Goal: Transaction & Acquisition: Purchase product/service

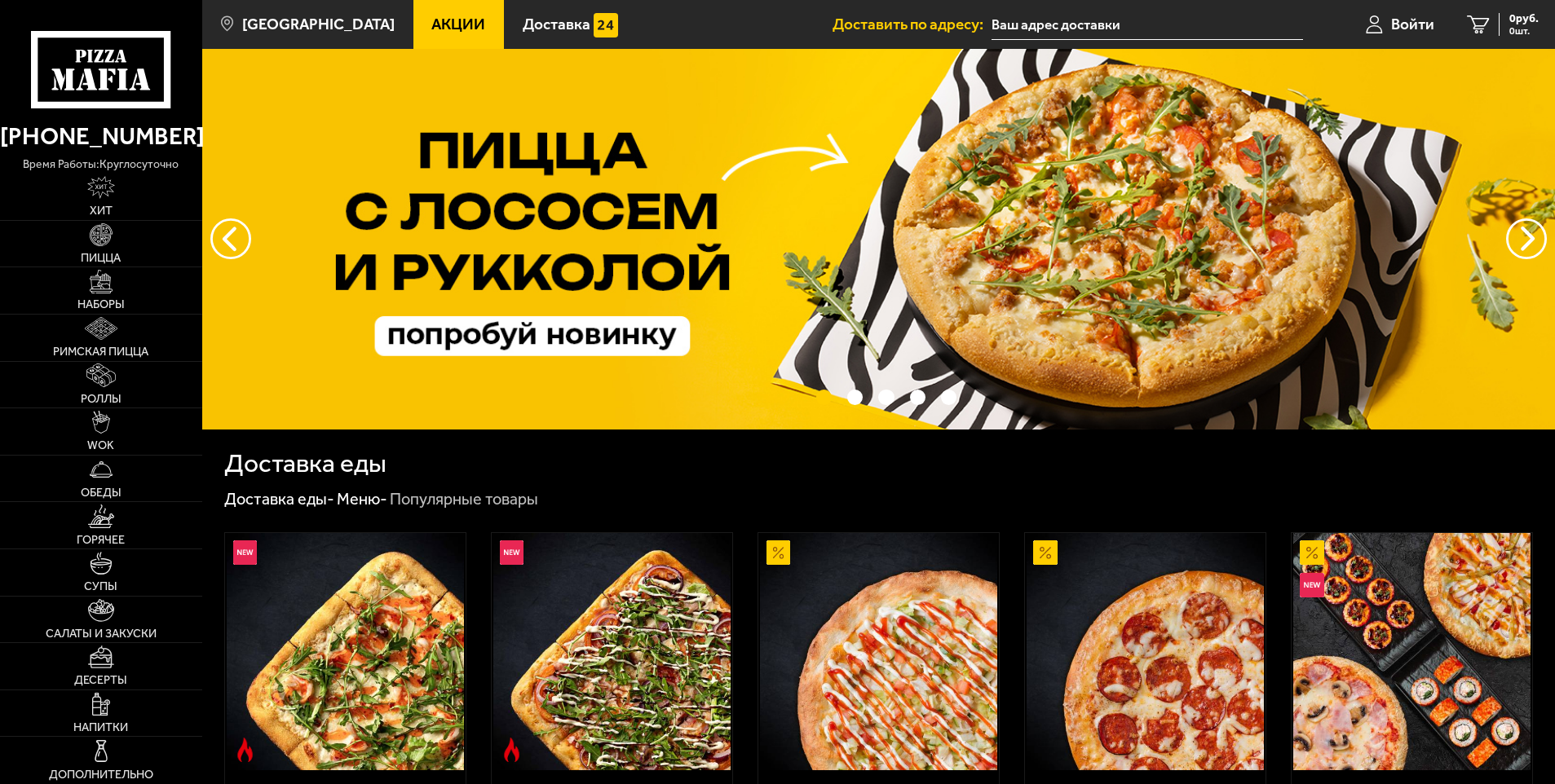
type input "[STREET_ADDRESS]"
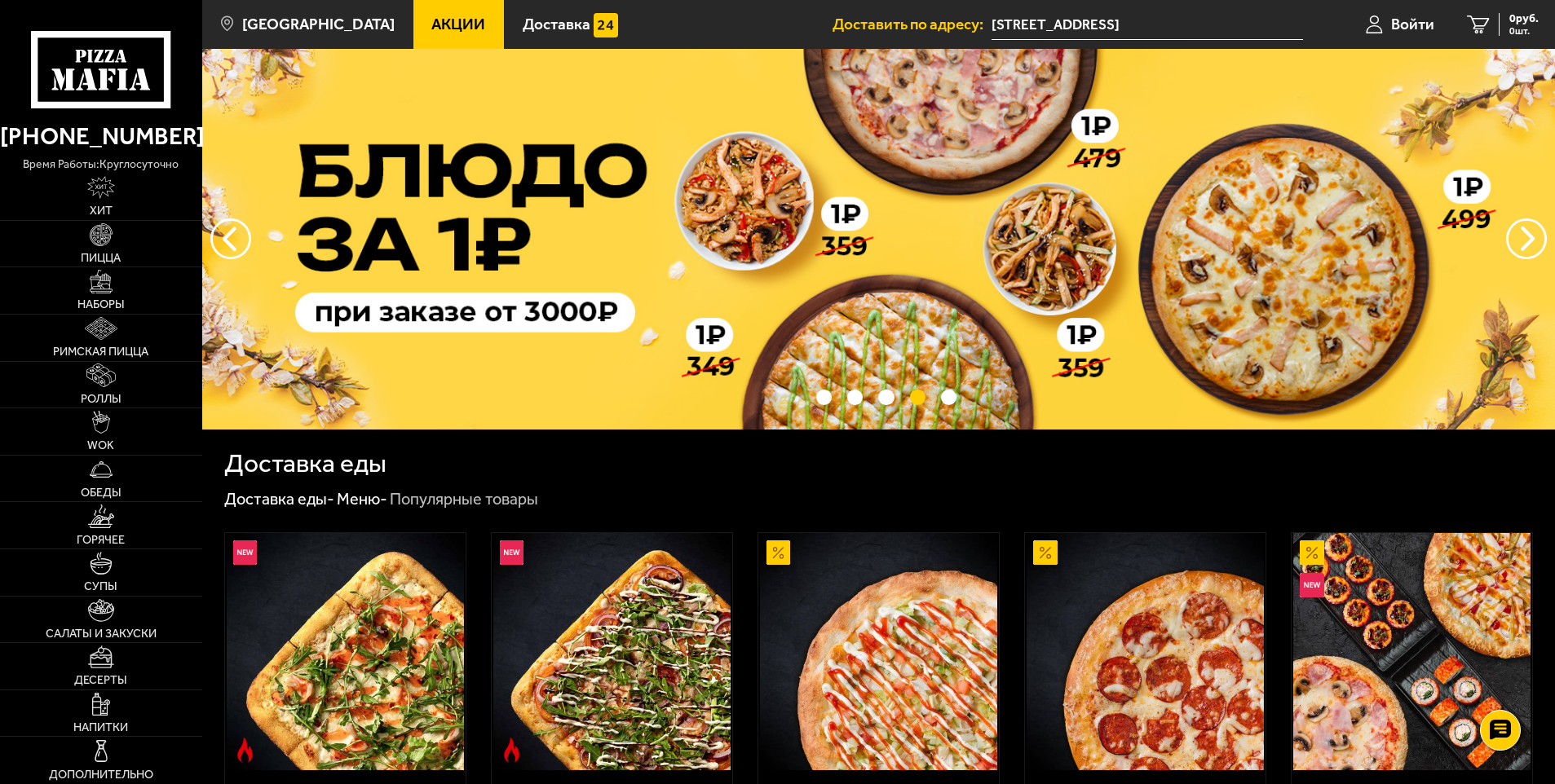
click at [1225, 24] on input "[STREET_ADDRESS]" at bounding box center [1147, 24] width 310 height 30
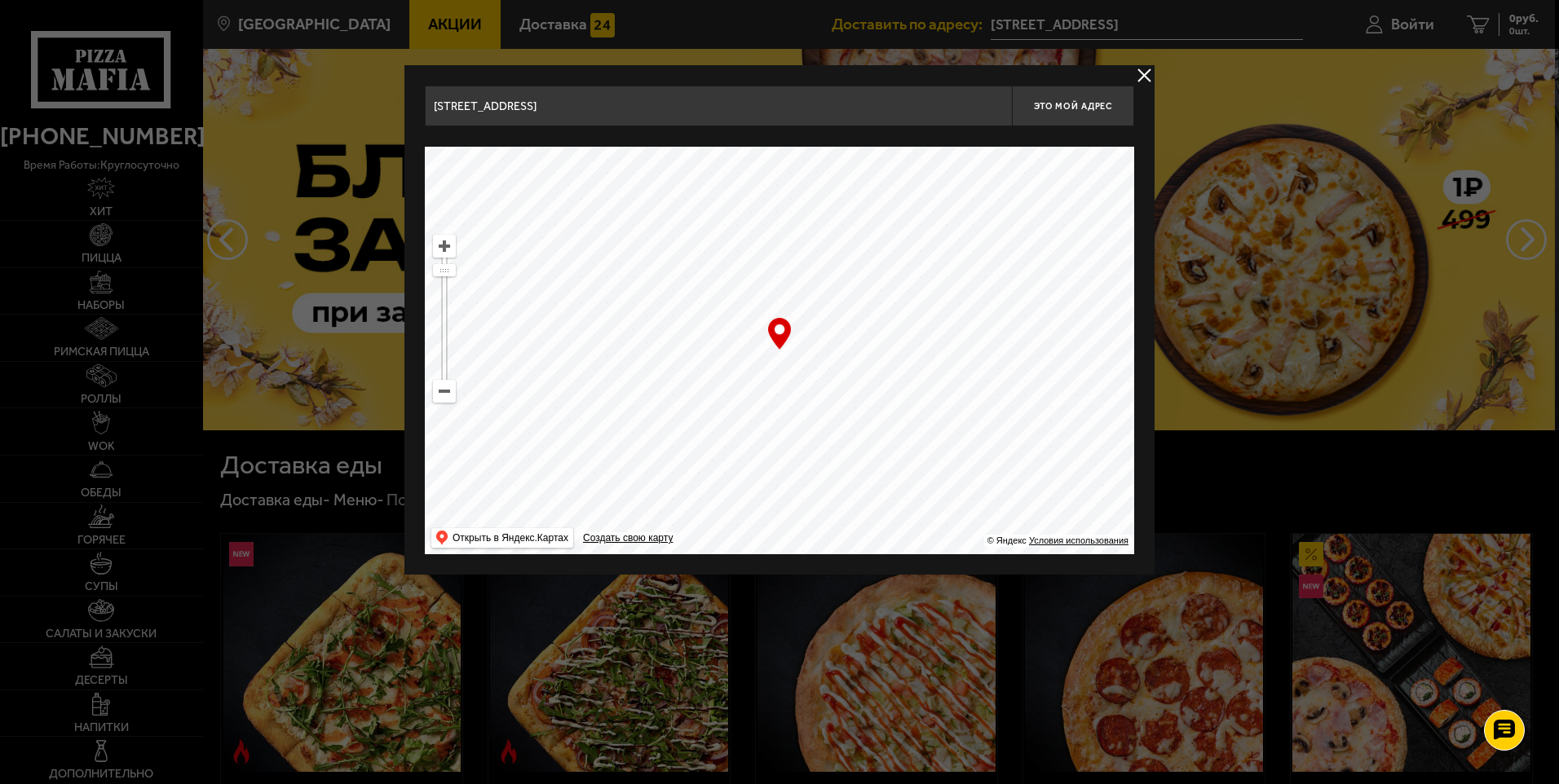
click at [1143, 73] on button "delivery type" at bounding box center [1145, 75] width 21 height 21
